Goal: Find contact information: Find contact information

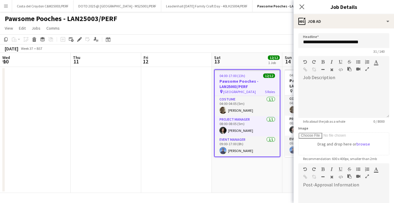
scroll to position [94, 0]
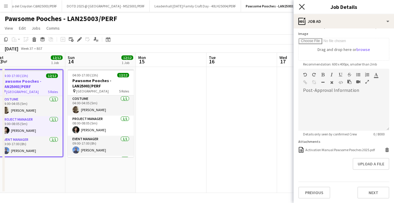
click at [304, 6] on icon "Close pop-in" at bounding box center [302, 7] width 6 height 6
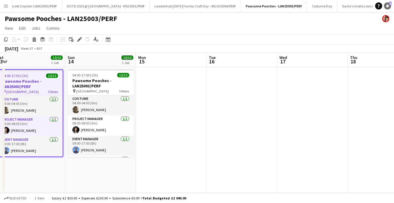
click at [389, 4] on span "1" at bounding box center [390, 3] width 3 height 4
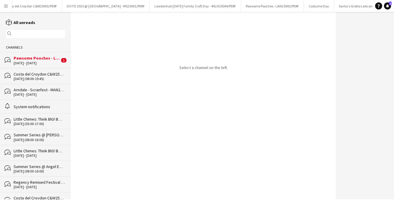
click at [35, 59] on div "Pawsome Pooches - LAN25003/PERF" at bounding box center [37, 57] width 46 height 5
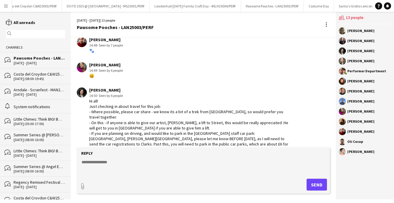
scroll to position [391, 0]
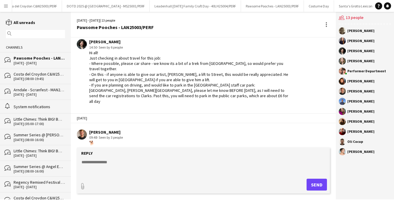
click at [6, 6] on app-icon "Menu" at bounding box center [6, 6] width 5 height 5
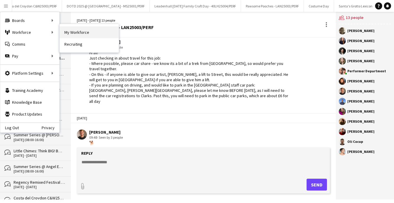
click at [89, 36] on link "My Workforce" at bounding box center [89, 32] width 59 height 12
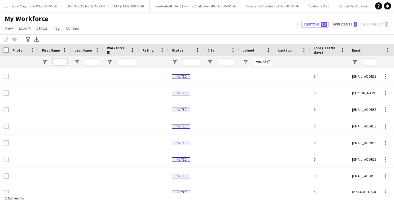
click at [58, 60] on input "First Name Filter Input" at bounding box center [60, 61] width 15 height 7
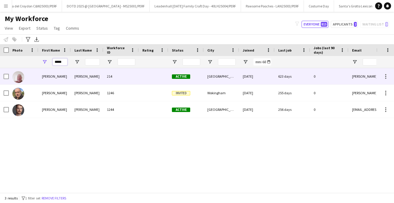
type input "*****"
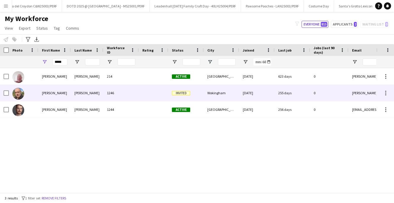
click at [75, 97] on div "[PERSON_NAME]" at bounding box center [87, 93] width 33 height 16
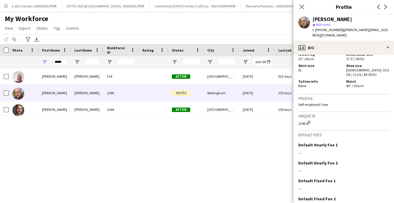
scroll to position [368, 0]
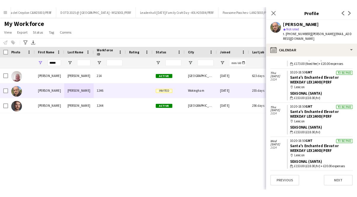
scroll to position [343, 0]
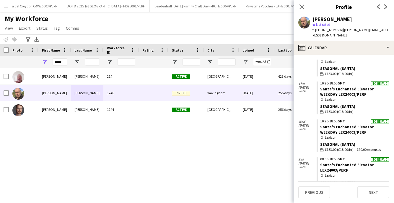
drag, startPoint x: 387, startPoint y: 31, endPoint x: 343, endPoint y: 30, distance: 44.7
click at [343, 30] on div "[PERSON_NAME] star Not rated t. [PHONE_NUMBER] | [PERSON_NAME][EMAIL_ADDRESS][D…" at bounding box center [344, 27] width 101 height 26
copy span "[PERSON_NAME][EMAIL_ADDRESS][DOMAIN_NAME]"
click at [297, 8] on div "Close pop-in" at bounding box center [302, 7] width 17 height 14
click at [303, 6] on icon "Close pop-in" at bounding box center [302, 7] width 6 height 6
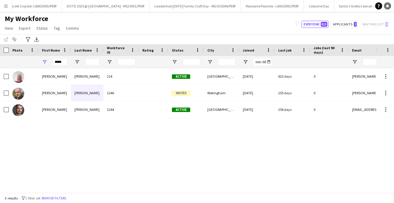
click at [387, 7] on icon at bounding box center [387, 5] width 3 height 3
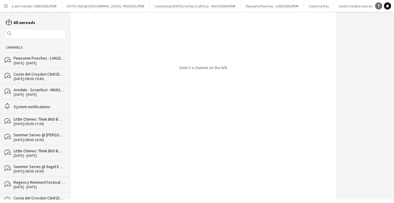
click at [380, 6] on icon "Help" at bounding box center [379, 6] width 4 height 4
